Goal: Find specific page/section: Find specific page/section

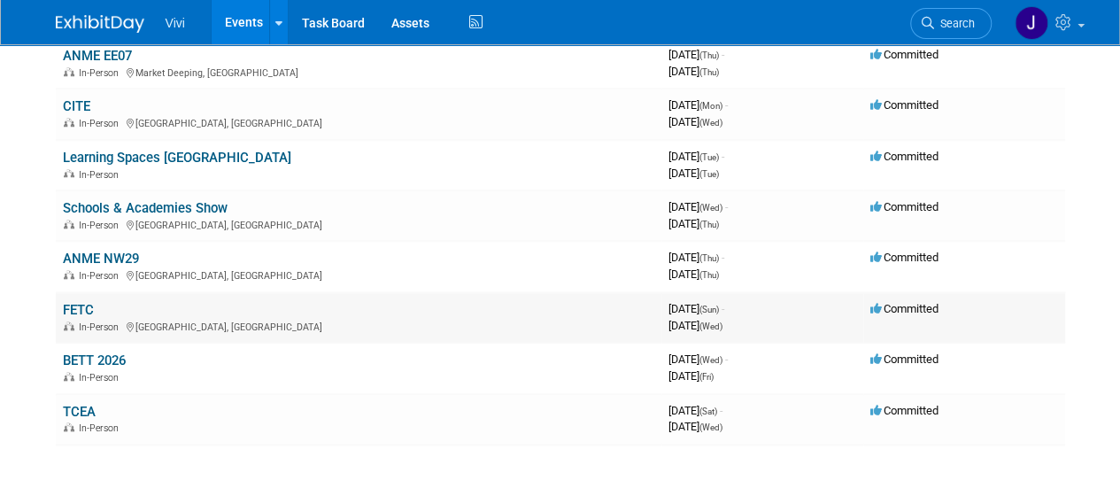
scroll to position [710, 0]
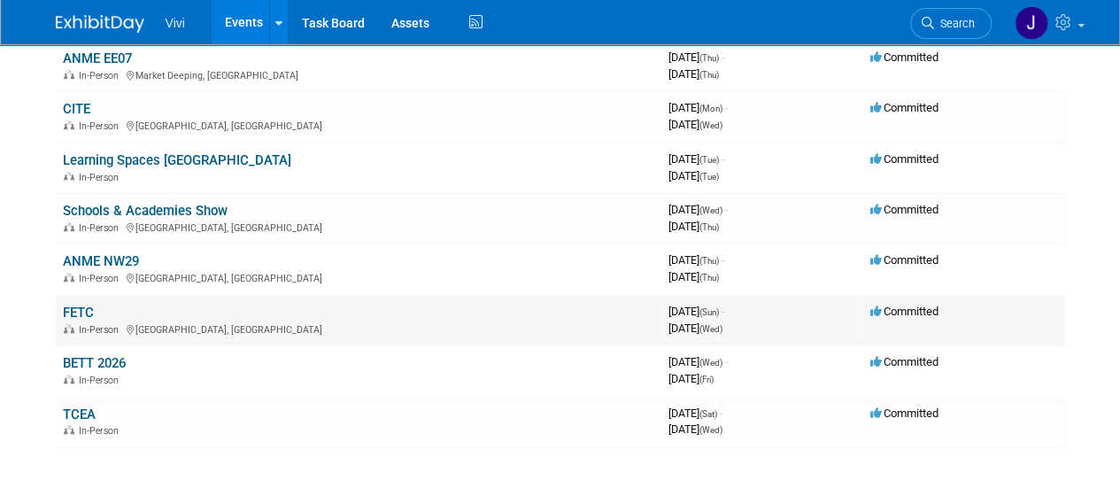
click at [90, 305] on link "FETC" at bounding box center [78, 312] width 31 height 16
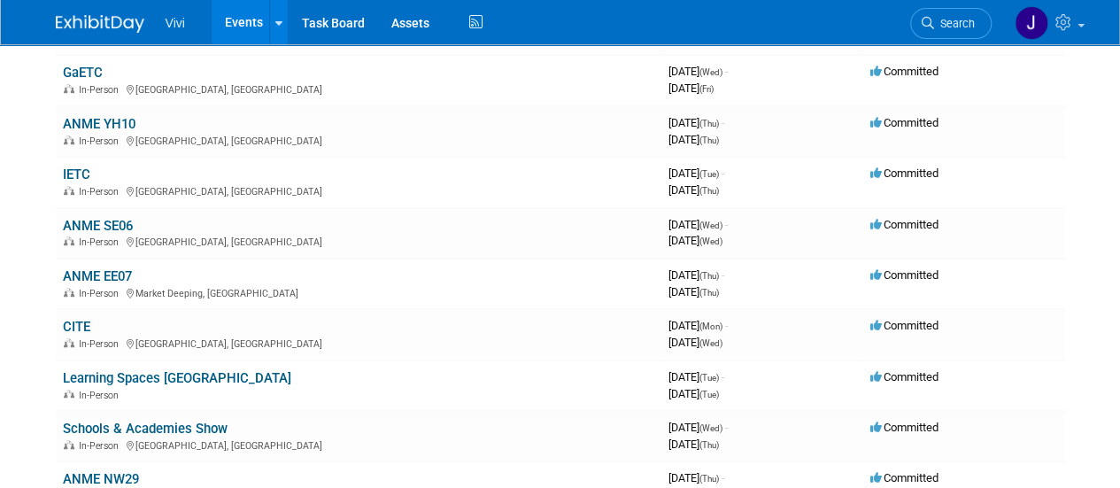
scroll to position [489, 0]
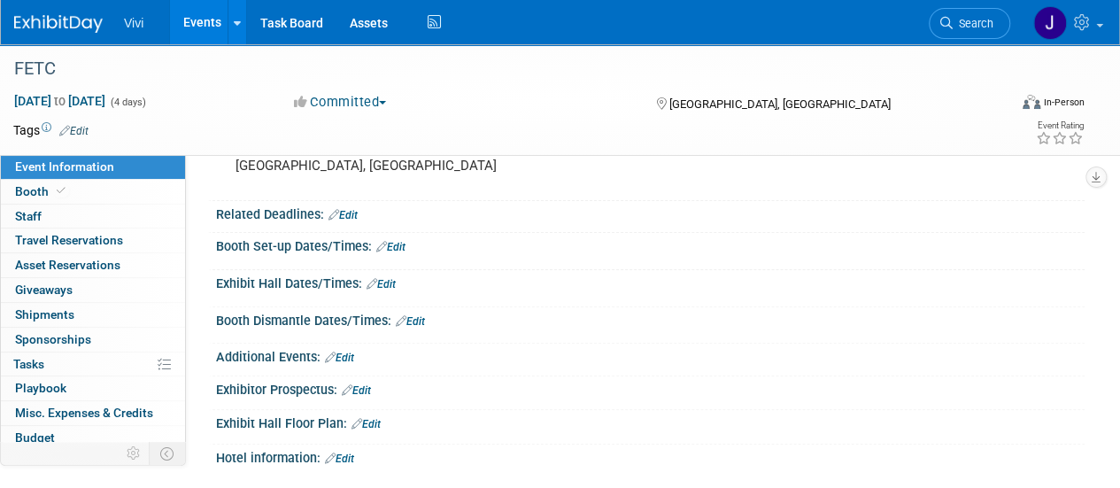
scroll to position [151, 0]
click at [58, 210] on link "0 Staff 0" at bounding box center [93, 216] width 184 height 24
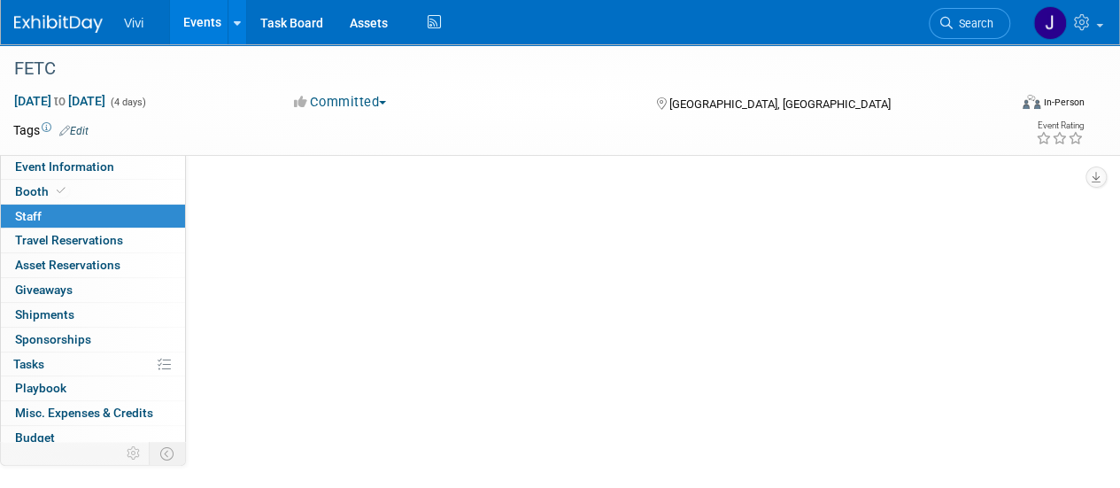
scroll to position [0, 0]
